Goal: Task Accomplishment & Management: Manage account settings

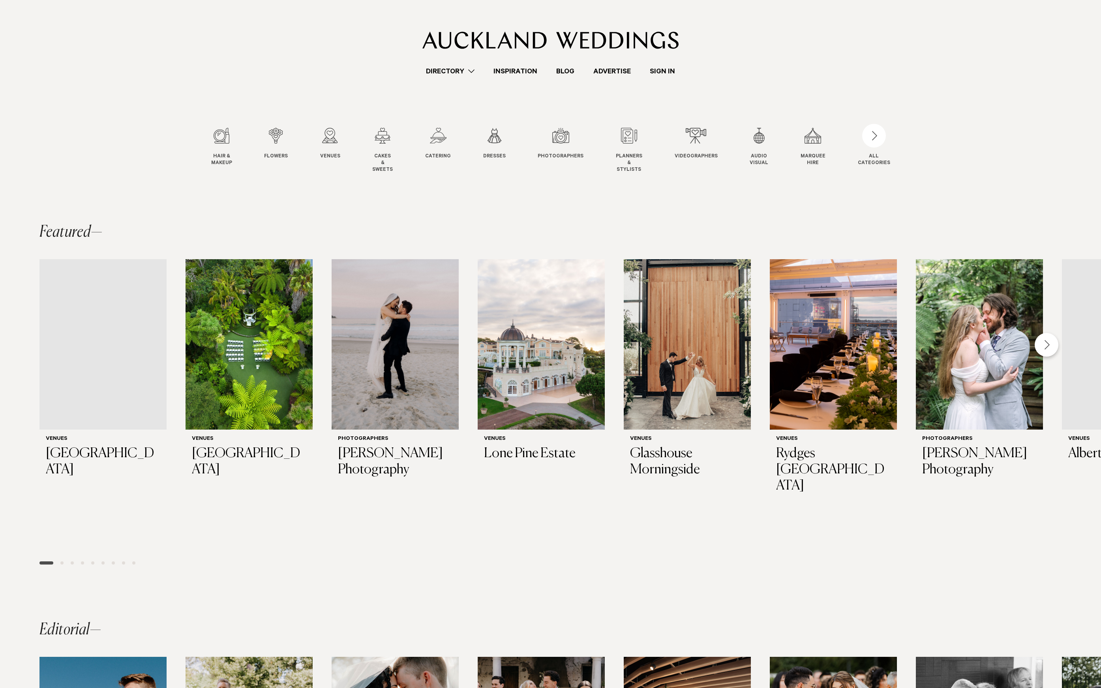
click at [666, 75] on link "Sign In" at bounding box center [662, 71] width 44 height 11
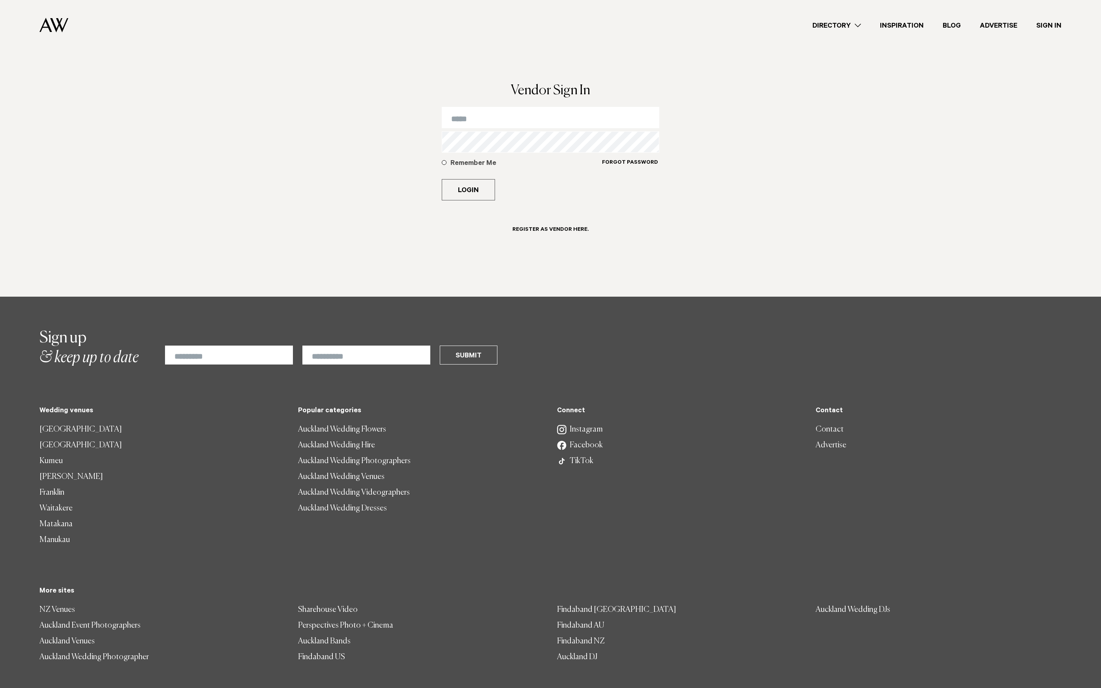
drag, startPoint x: 522, startPoint y: 129, endPoint x: 511, endPoint y: 118, distance: 15.6
click at [522, 129] on form "Remember Me Forgot Password Login Register as Vendor here." at bounding box center [551, 182] width 218 height 150
click at [511, 118] on input "email" at bounding box center [551, 117] width 218 height 21
type input "**********"
click at [442, 179] on button "Login" at bounding box center [468, 189] width 53 height 21
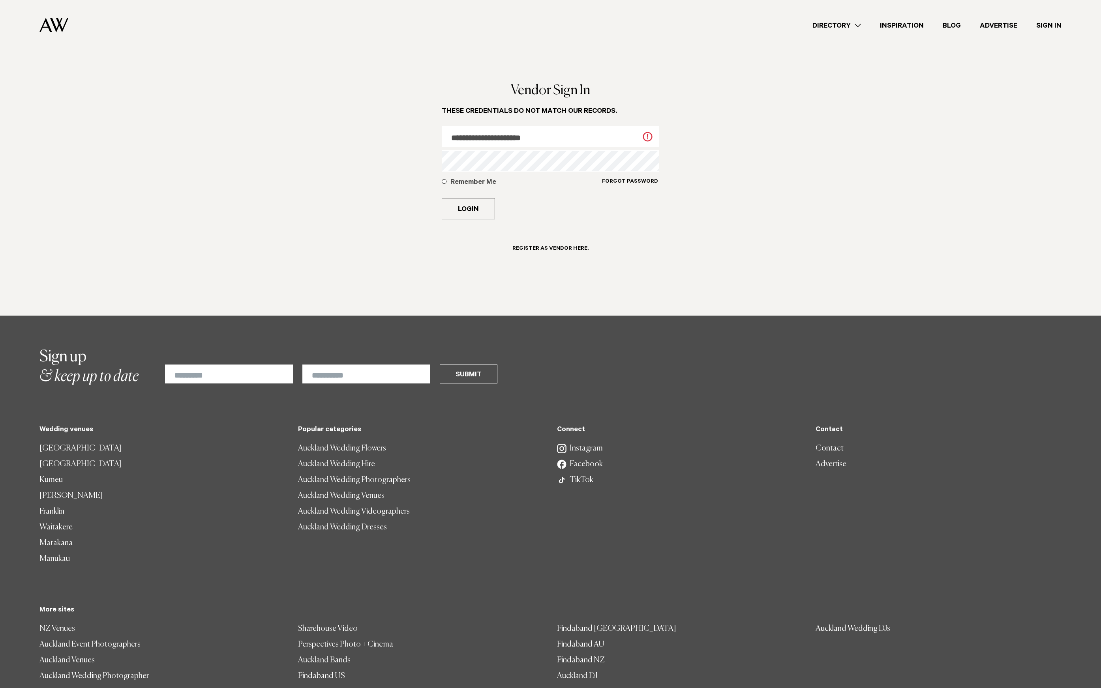
click at [442, 198] on button "Login" at bounding box center [468, 208] width 53 height 21
